Goal: Check status

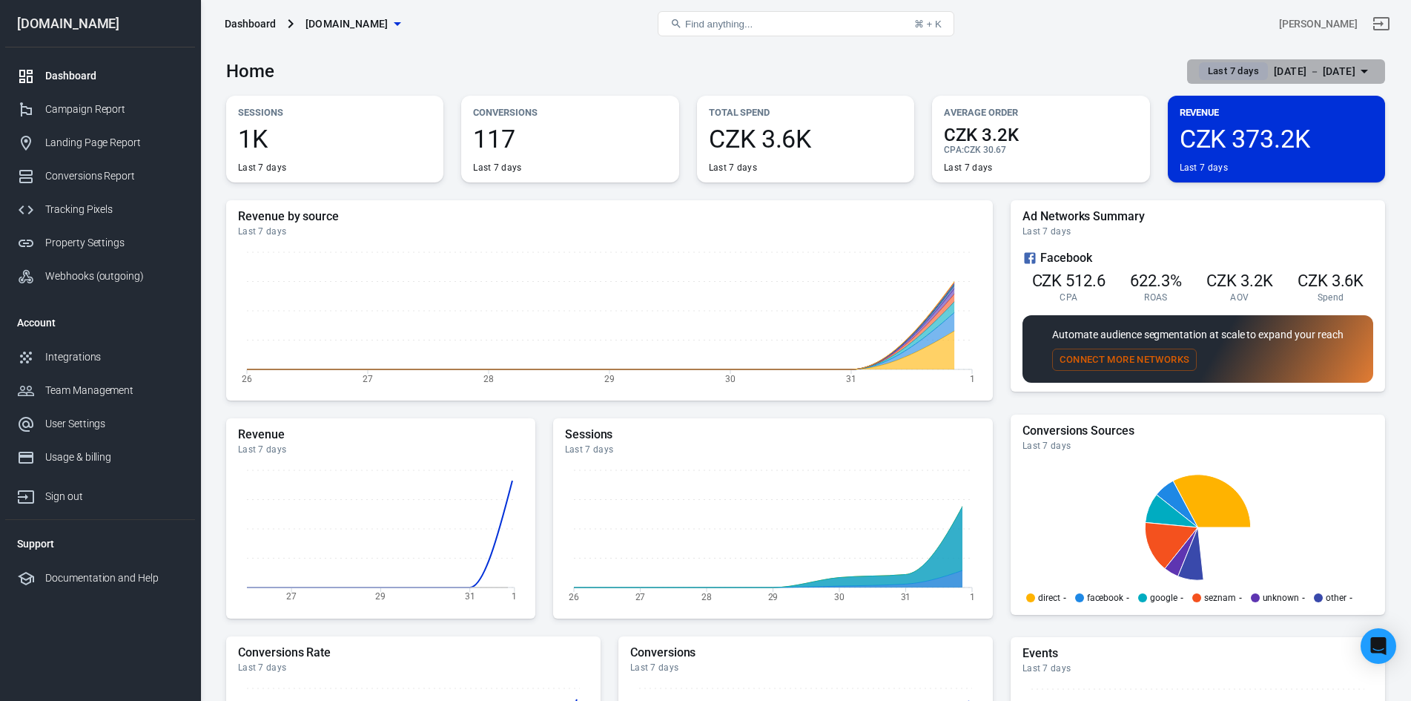
click at [1230, 68] on span "Last 7 days" at bounding box center [1233, 71] width 63 height 15
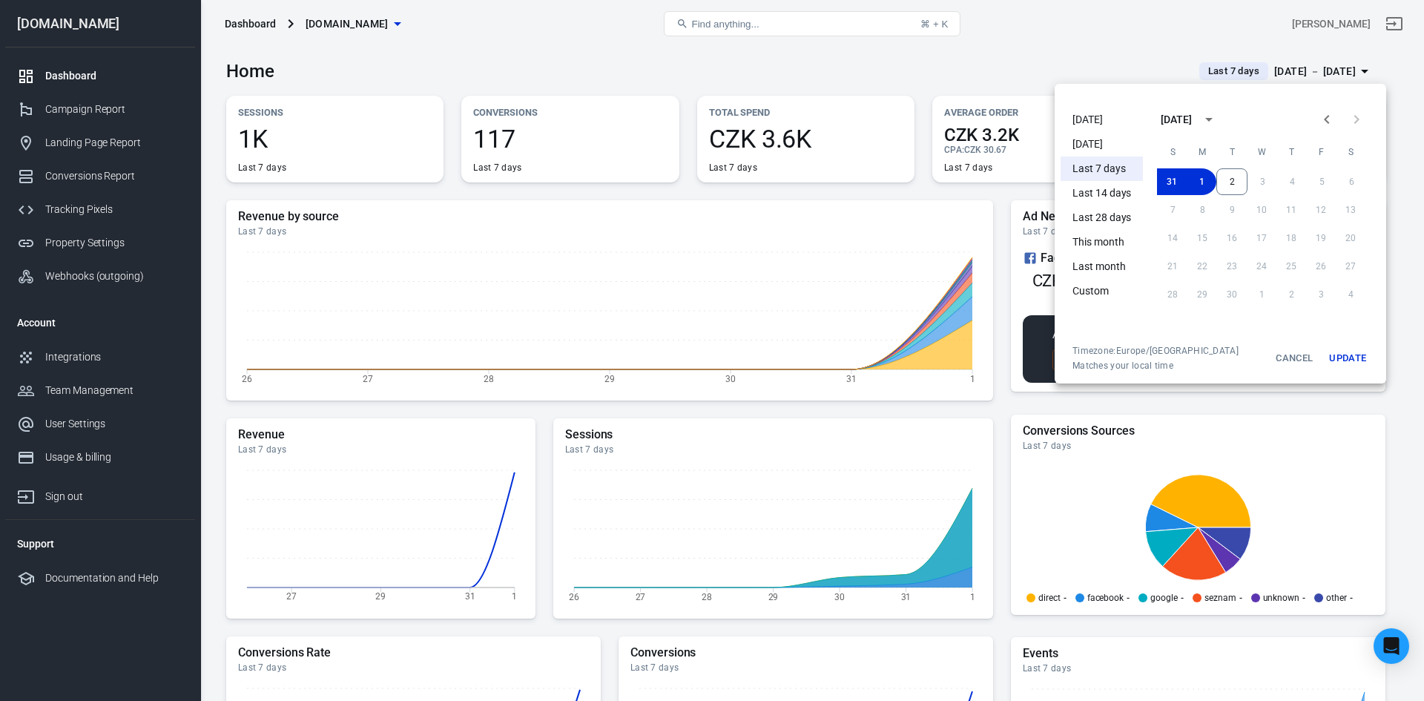
click at [1230, 68] on div at bounding box center [712, 350] width 1424 height 701
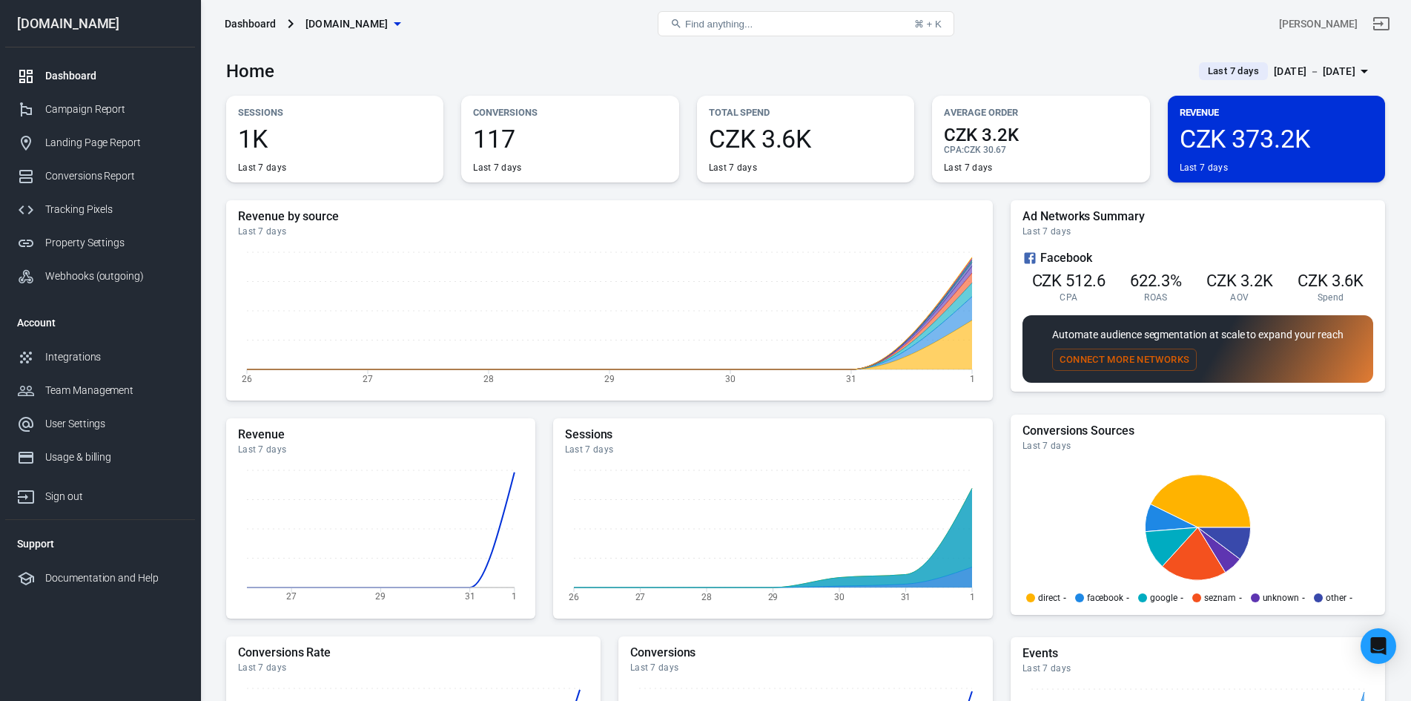
click at [1230, 68] on span "Last 7 days" at bounding box center [1233, 71] width 63 height 15
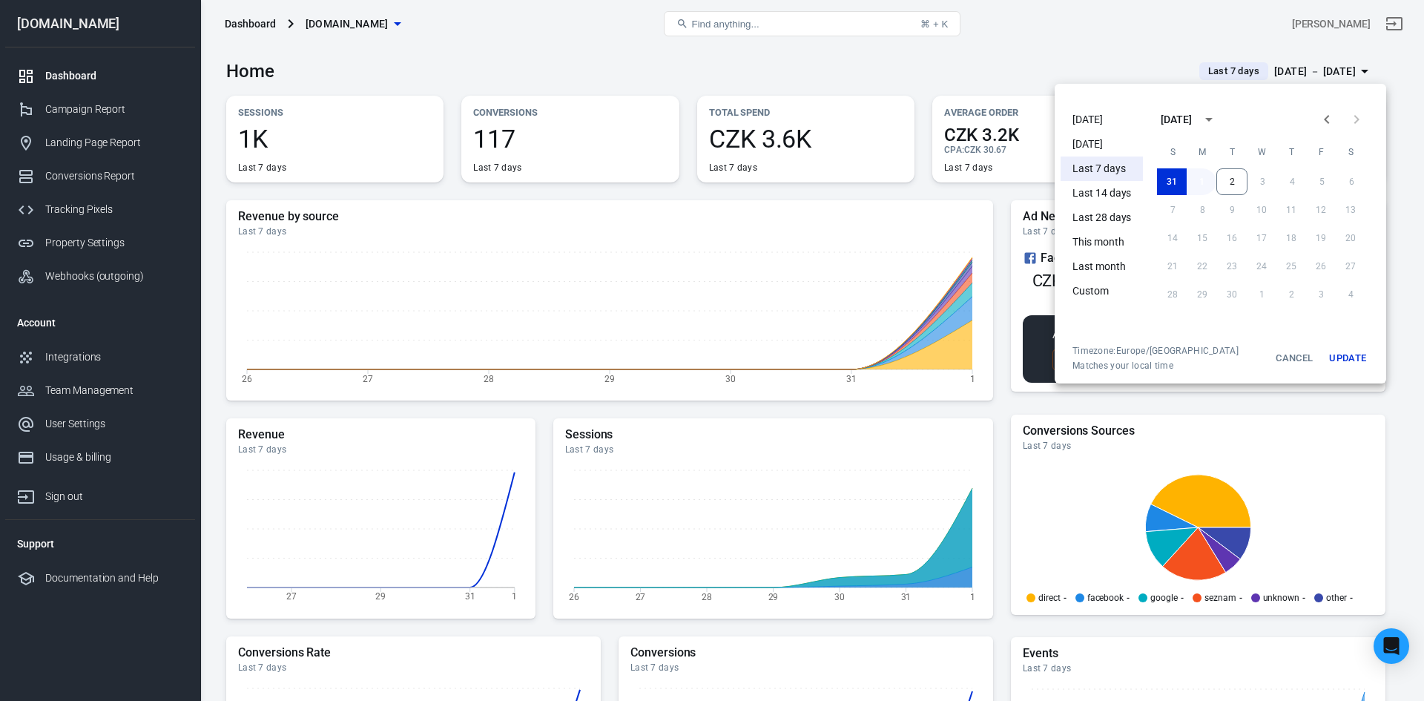
click at [1191, 179] on button "1" at bounding box center [1202, 181] width 30 height 27
click at [1221, 179] on button "2" at bounding box center [1231, 181] width 31 height 27
click at [1345, 359] on button "Update" at bounding box center [1347, 358] width 47 height 27
